Goal: Task Accomplishment & Management: Manage account settings

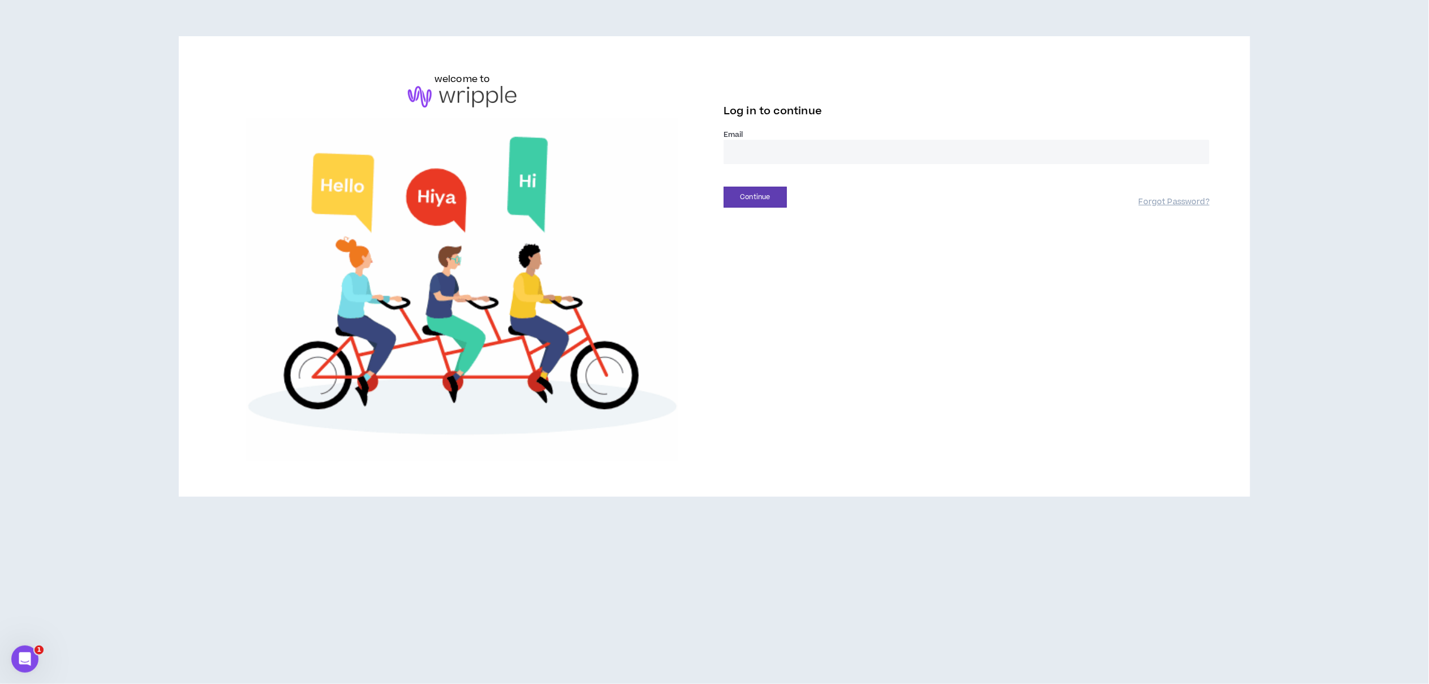
click at [763, 148] on input "email" at bounding box center [967, 152] width 486 height 24
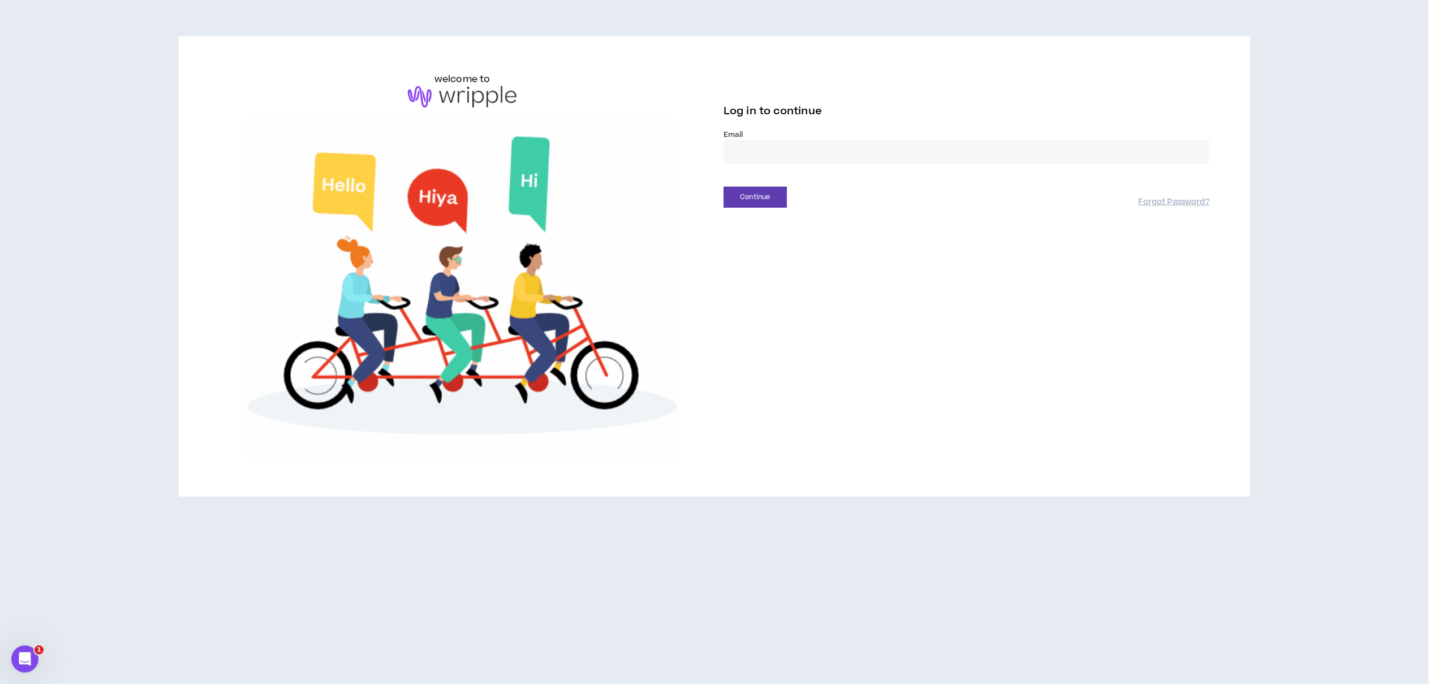
type input "**********"
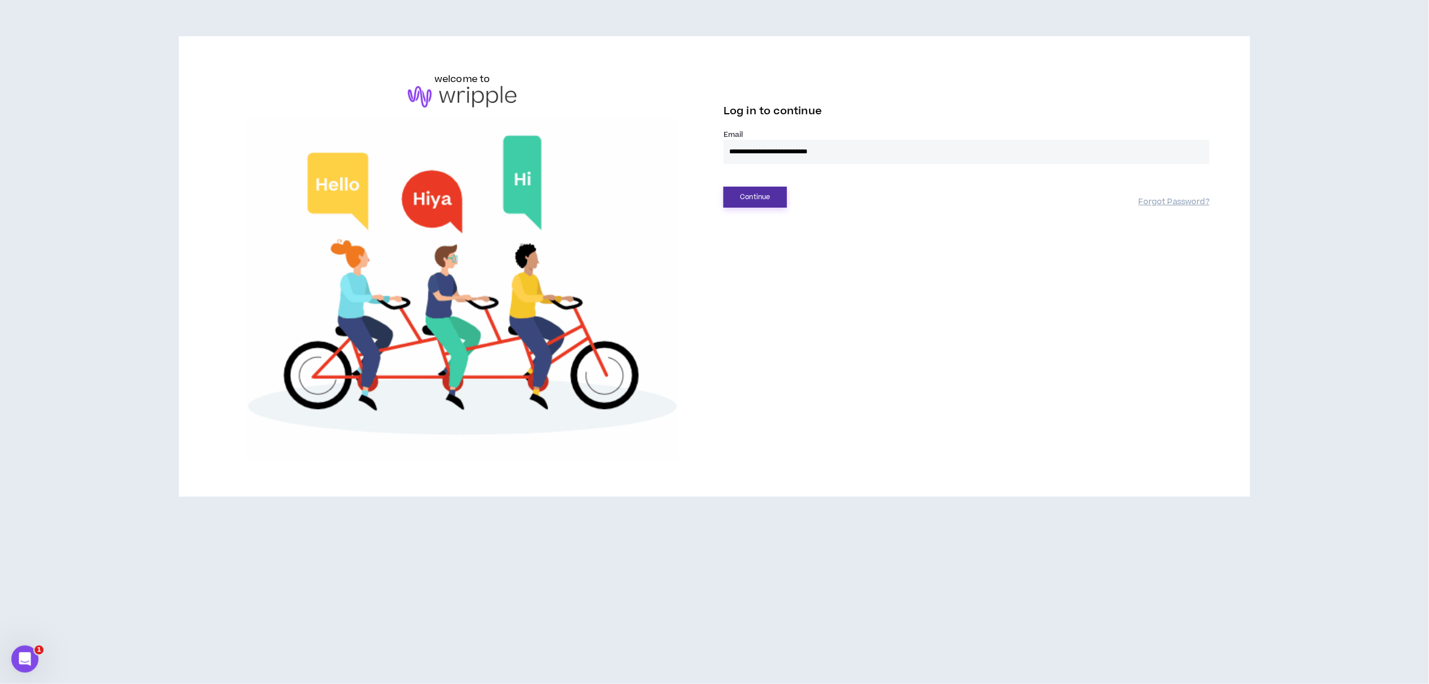
click at [757, 201] on button "Continue" at bounding box center [755, 197] width 63 height 21
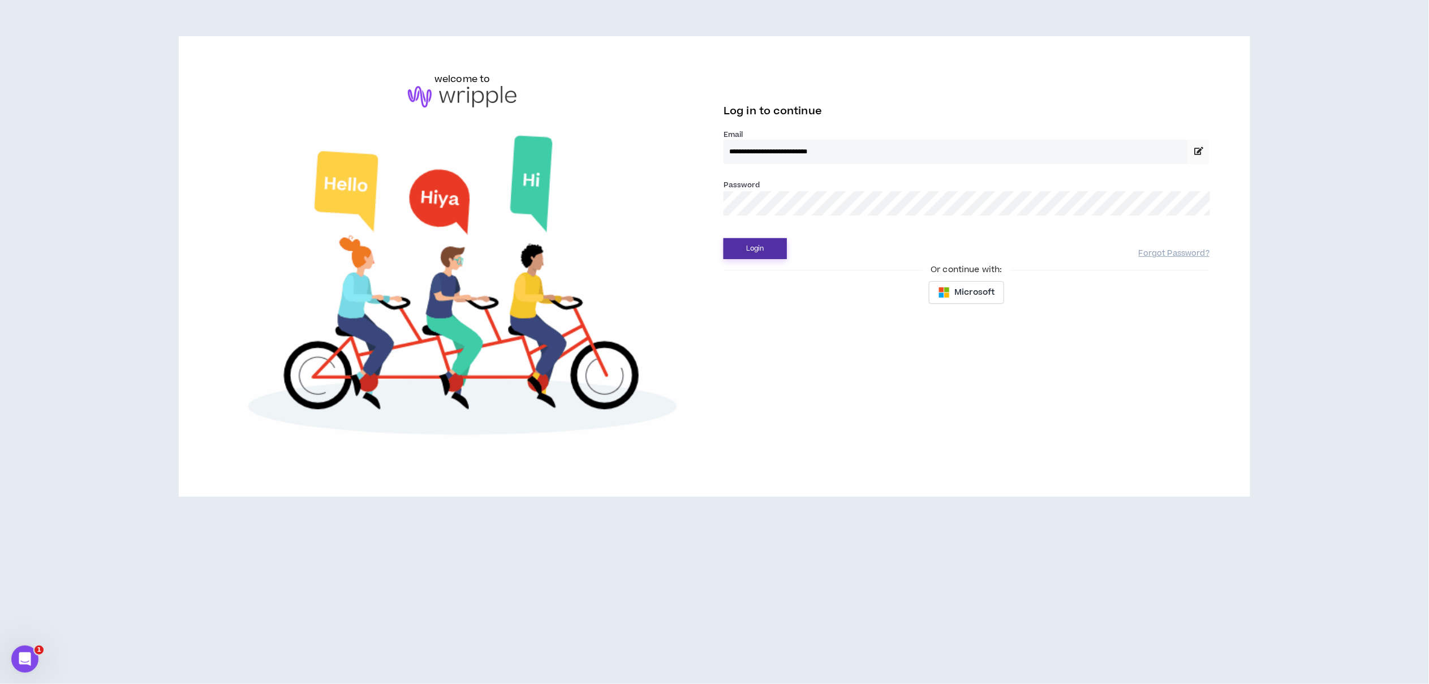
click at [779, 251] on button "Login" at bounding box center [755, 248] width 63 height 21
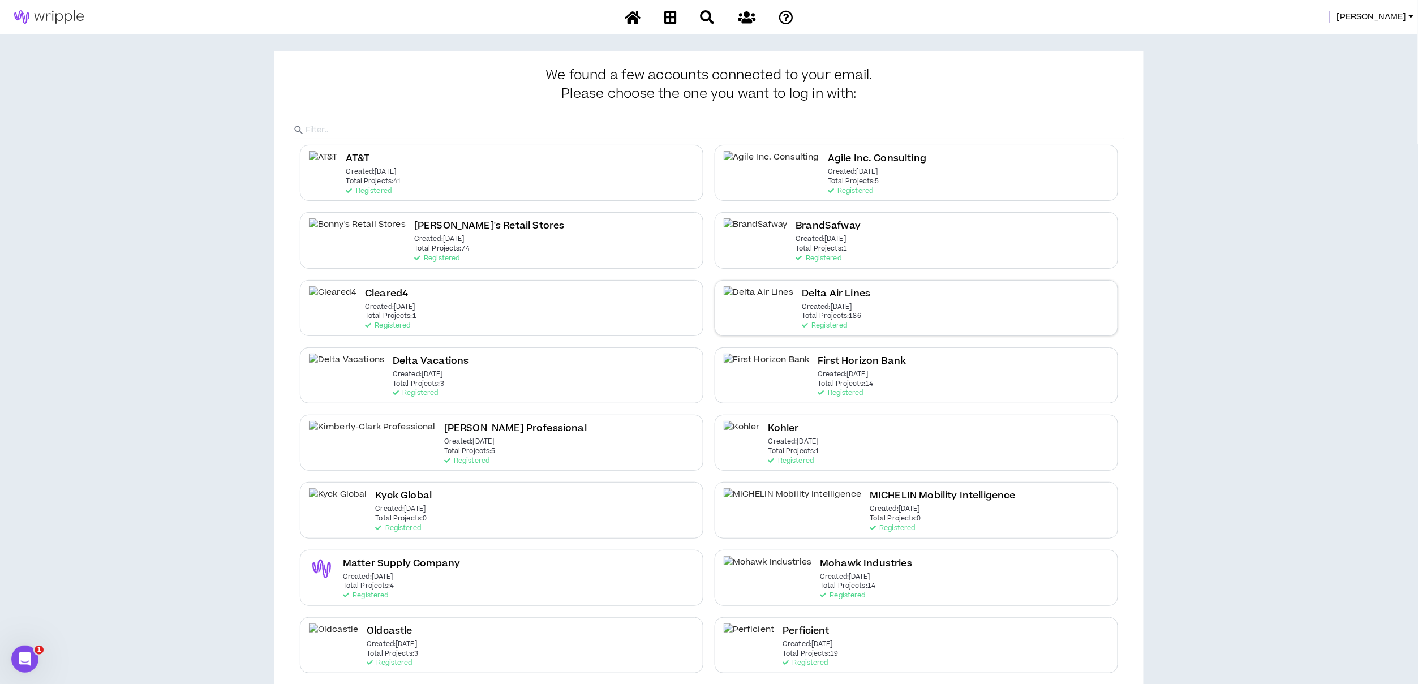
click at [802, 306] on p "Created: [DATE]" at bounding box center [827, 307] width 50 height 8
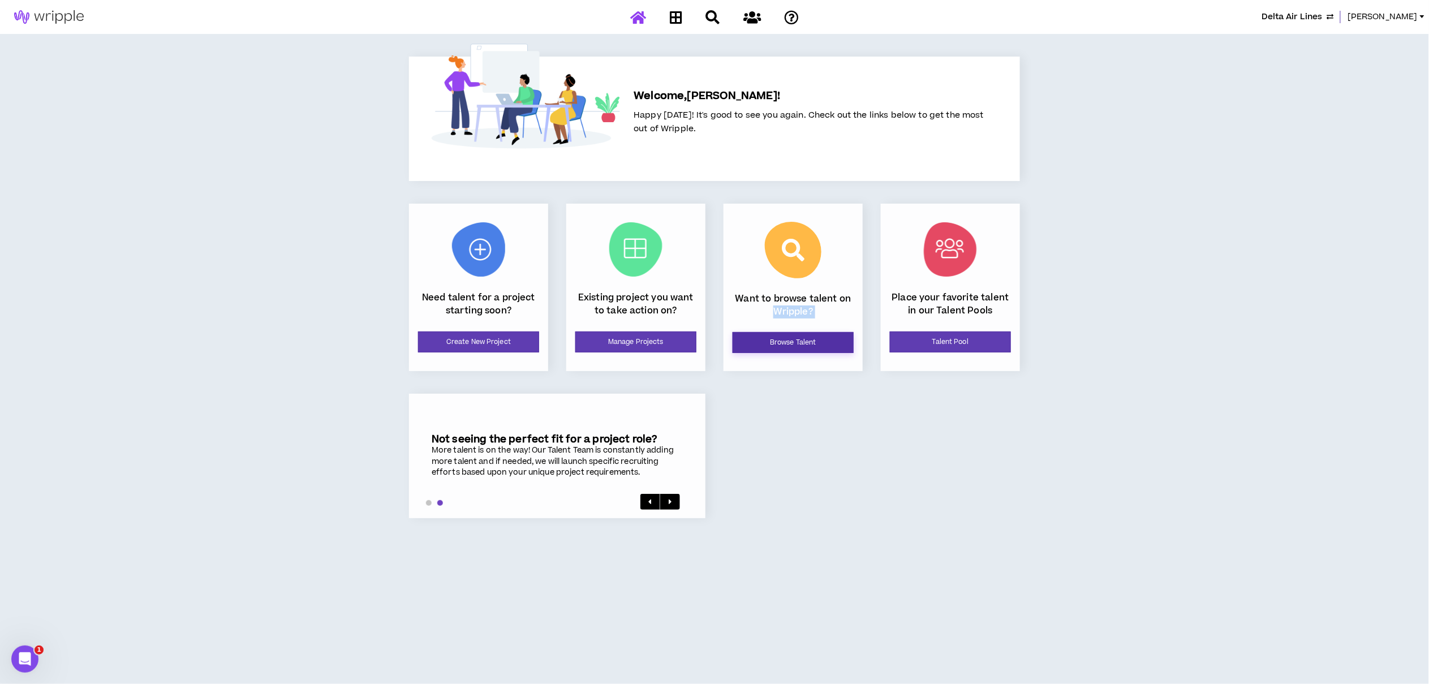
drag, startPoint x: 757, startPoint y: 317, endPoint x: 736, endPoint y: 347, distance: 36.6
click at [740, 340] on div "Want to browse talent on Wripple? Browse Talent" at bounding box center [793, 287] width 139 height 167
drag, startPoint x: 736, startPoint y: 347, endPoint x: 662, endPoint y: 346, distance: 74.1
click at [662, 346] on link "Manage Projects" at bounding box center [635, 342] width 121 height 21
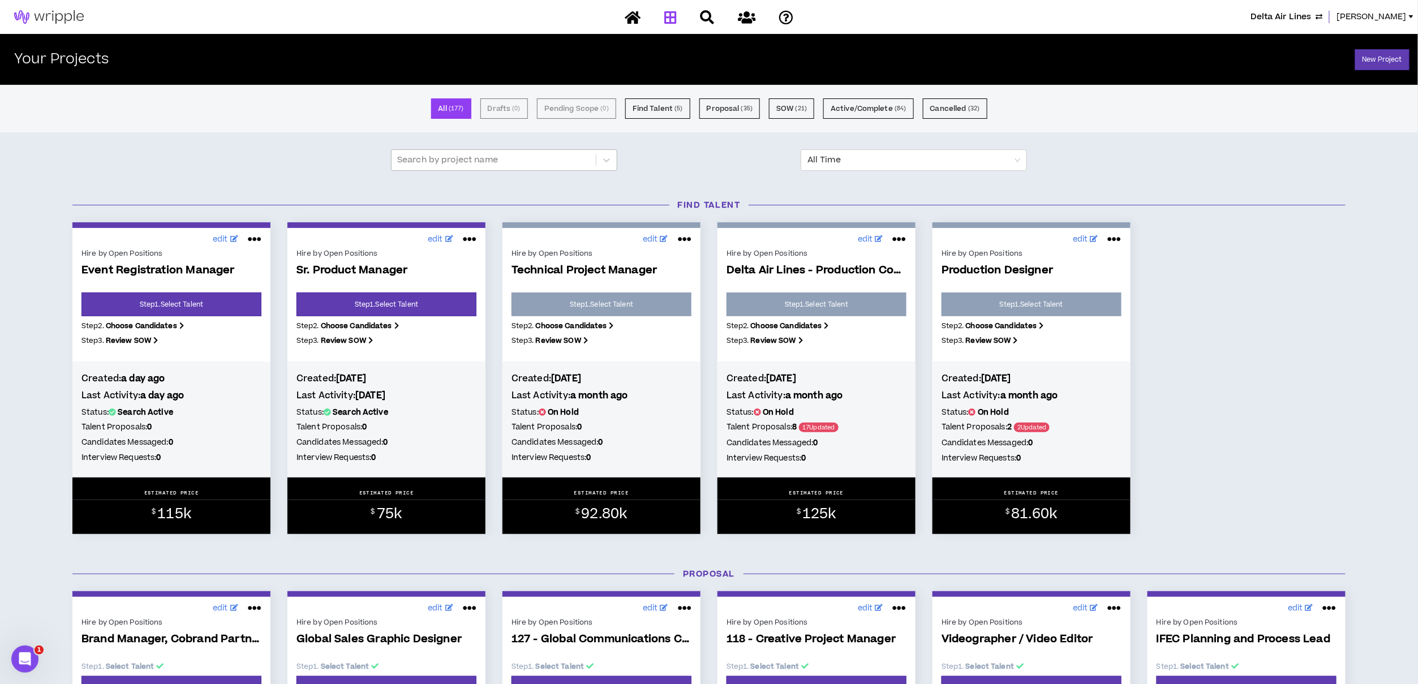
click at [482, 163] on div at bounding box center [493, 160] width 193 height 15
type input "**********"
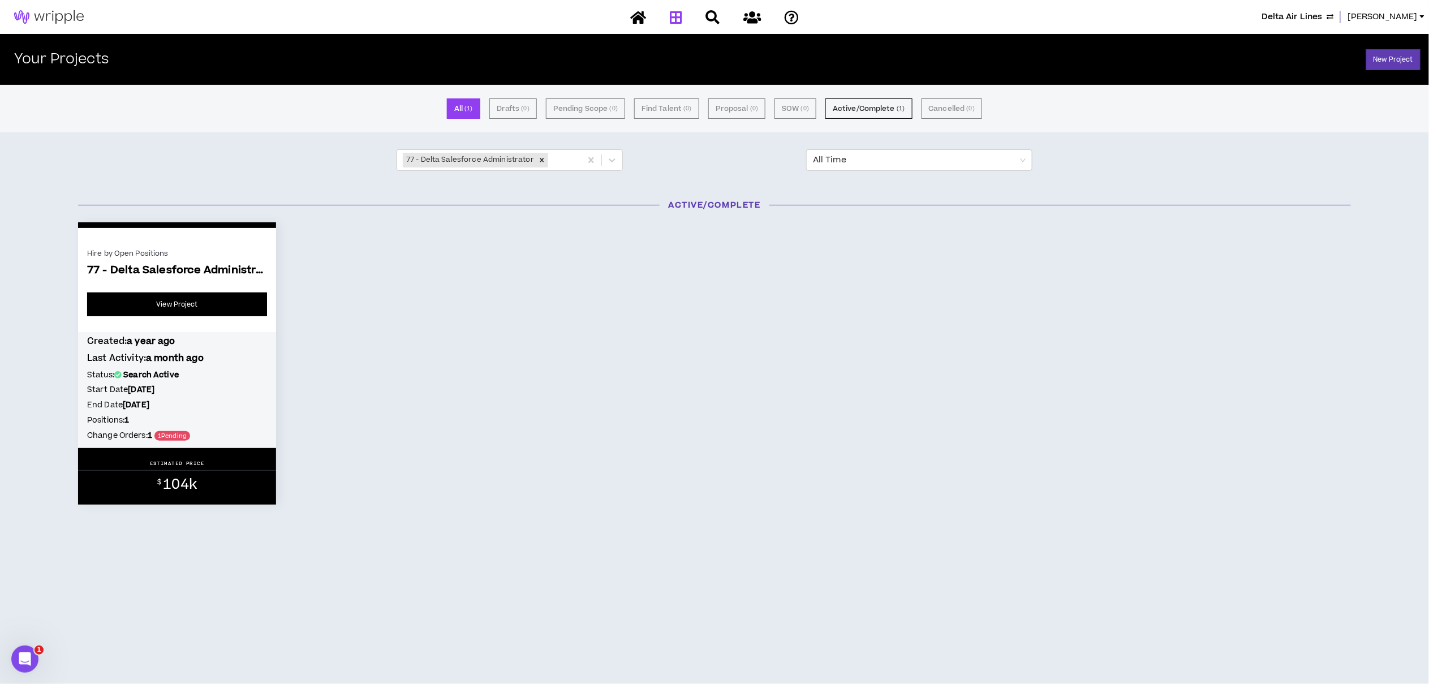
click at [147, 303] on link "View Project" at bounding box center [177, 305] width 180 height 24
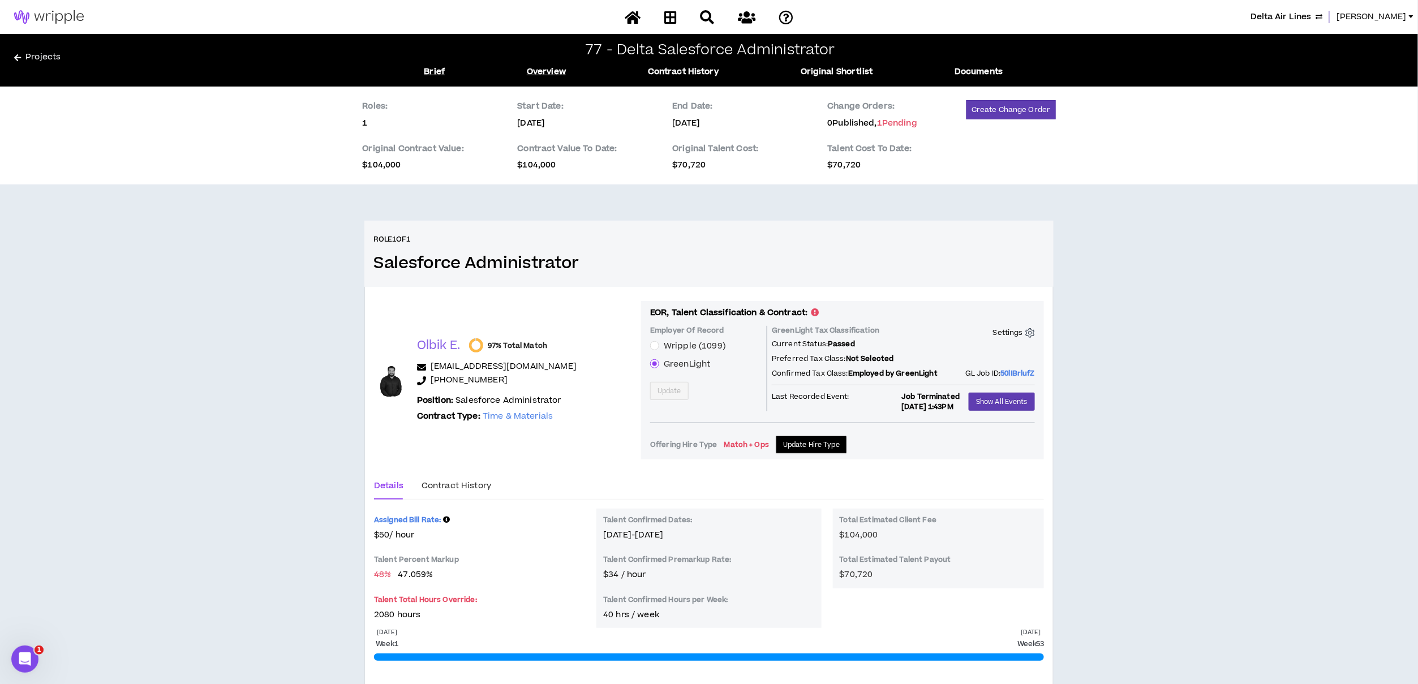
click at [430, 71] on link "Brief" at bounding box center [434, 72] width 21 height 12
